Goal: Find specific page/section: Find specific page/section

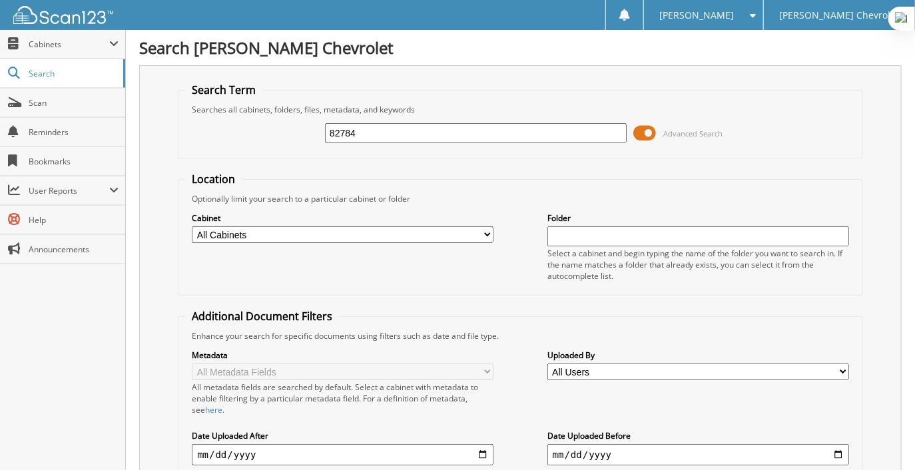
drag, startPoint x: 398, startPoint y: 137, endPoint x: 252, endPoint y: 157, distance: 146.7
click at [192, 154] on fieldset "Search Term Searches all cabinets, folders, files, metadata, and keywords 82784…" at bounding box center [520, 121] width 685 height 76
type input "8"
type input "86132"
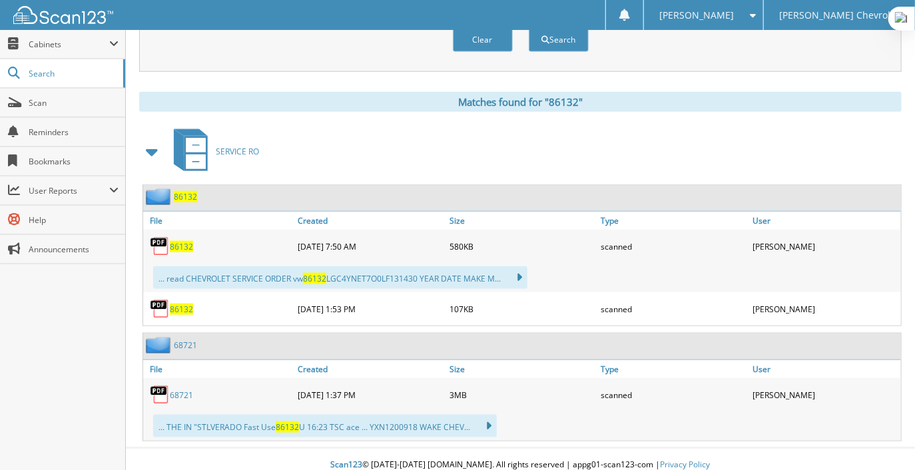
click at [171, 241] on span "86132" at bounding box center [181, 246] width 23 height 11
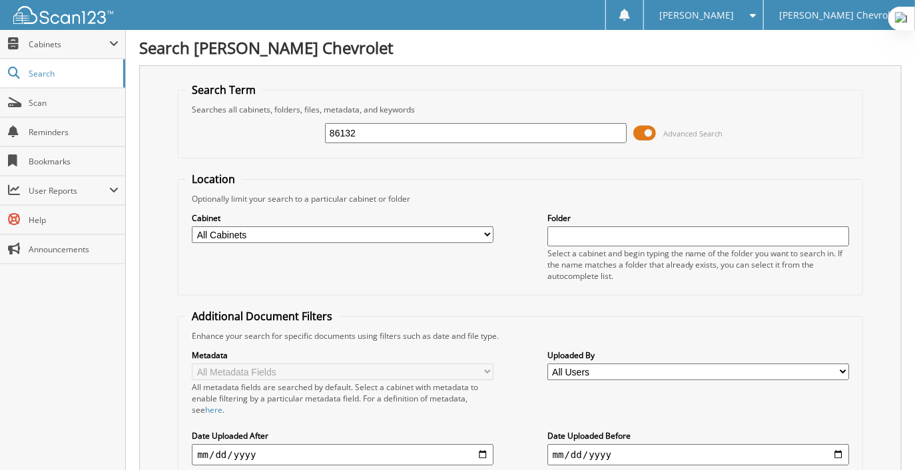
drag, startPoint x: 402, startPoint y: 127, endPoint x: 201, endPoint y: 141, distance: 200.9
click at [201, 141] on div "86132 Advanced Search" at bounding box center [520, 133] width 671 height 36
type input "8"
type input "56756"
drag, startPoint x: 370, startPoint y: 133, endPoint x: 88, endPoint y: 147, distance: 282.1
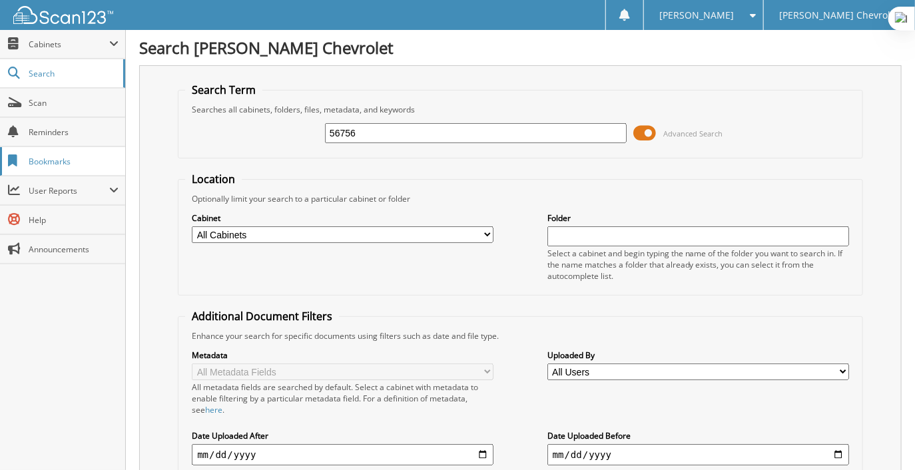
type input "67526"
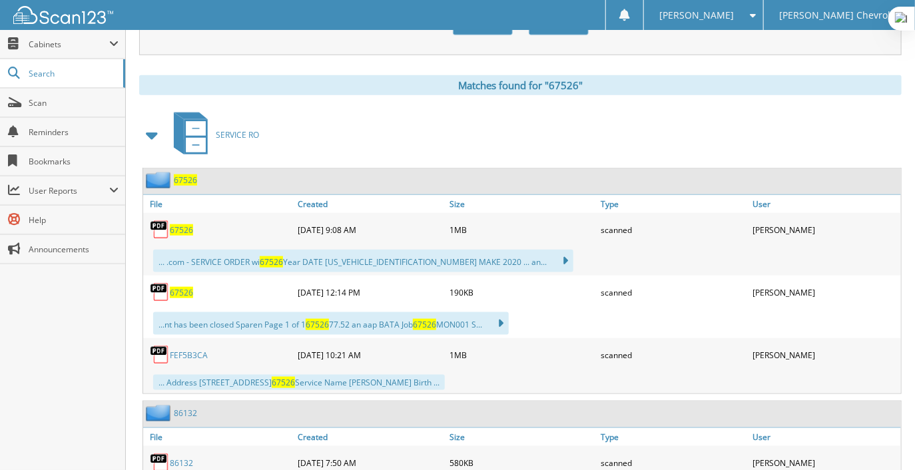
click at [171, 224] on span "67526" at bounding box center [181, 229] width 23 height 11
